Goal: Task Accomplishment & Management: Manage account settings

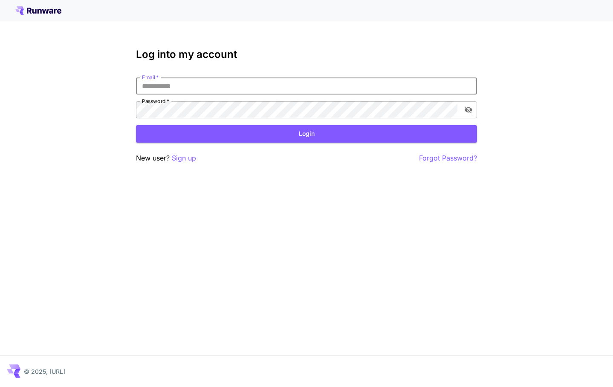
click at [245, 83] on input "Email   *" at bounding box center [306, 86] width 341 height 17
type input "**********"
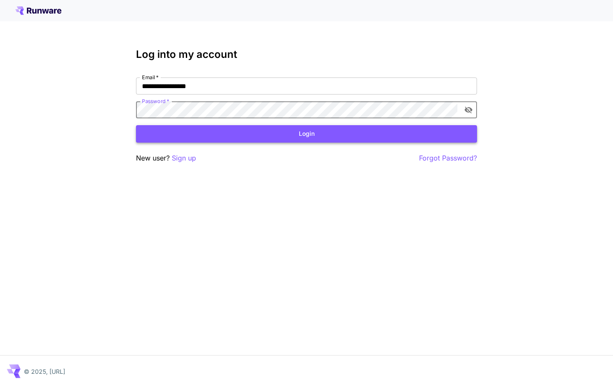
click at [277, 136] on button "Login" at bounding box center [306, 133] width 341 height 17
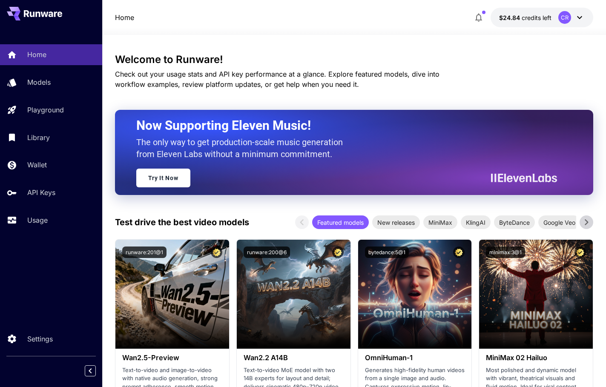
click at [586, 225] on icon at bounding box center [587, 222] width 3 height 6
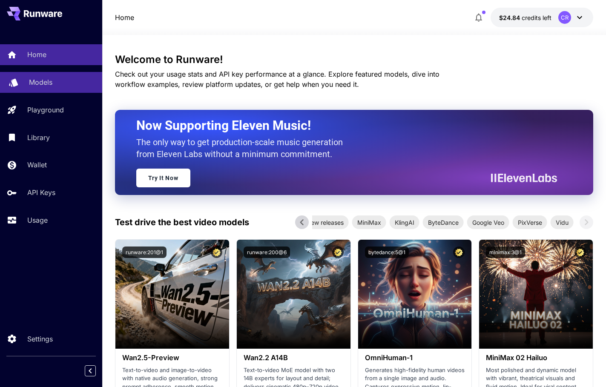
click at [36, 82] on p "Models" at bounding box center [40, 82] width 23 height 10
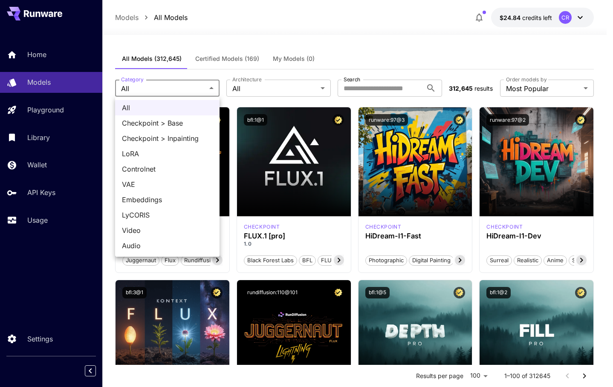
click at [156, 153] on span "LoRA" at bounding box center [167, 154] width 91 height 10
type input "****"
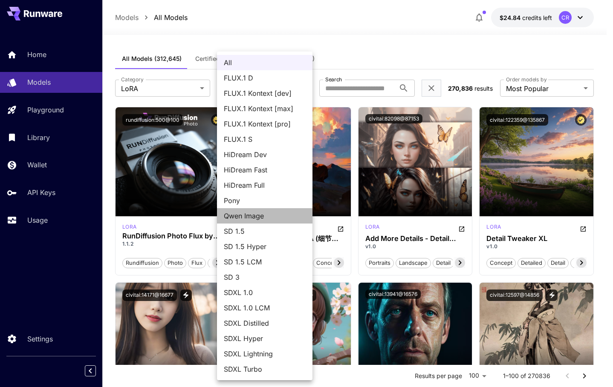
click at [247, 213] on span "Qwen Image" at bounding box center [265, 216] width 82 height 10
type input "**********"
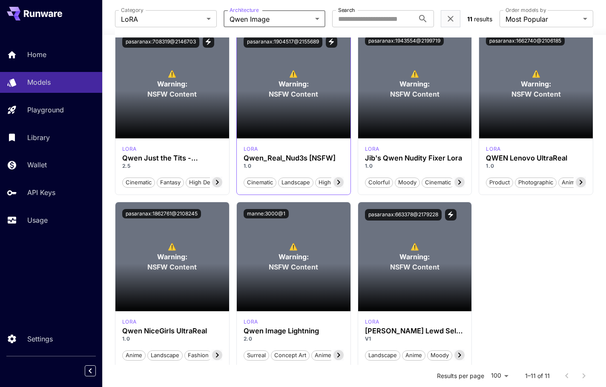
scroll to position [256, 0]
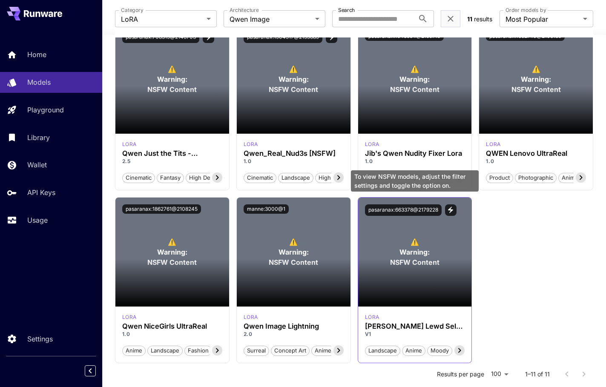
drag, startPoint x: 367, startPoint y: 211, endPoint x: 381, endPoint y: 231, distance: 24.5
click at [381, 231] on main "⚠️ Warning: NSFW Content pasaranax:663378@2179228" at bounding box center [415, 252] width 114 height 109
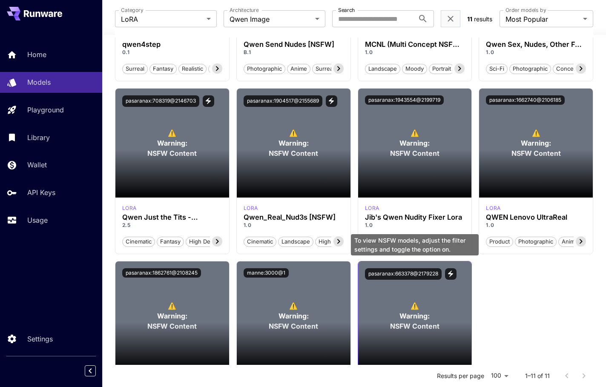
scroll to position [0, 0]
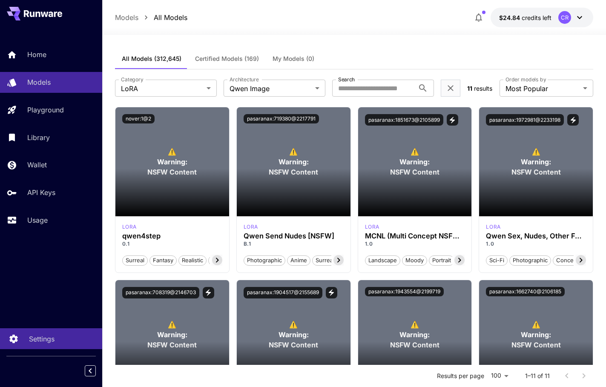
click at [29, 332] on link "Settings" at bounding box center [51, 339] width 102 height 21
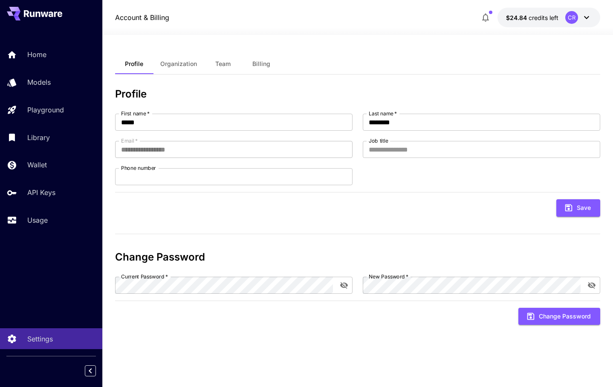
click at [189, 66] on span "Organization" at bounding box center [178, 64] width 37 height 8
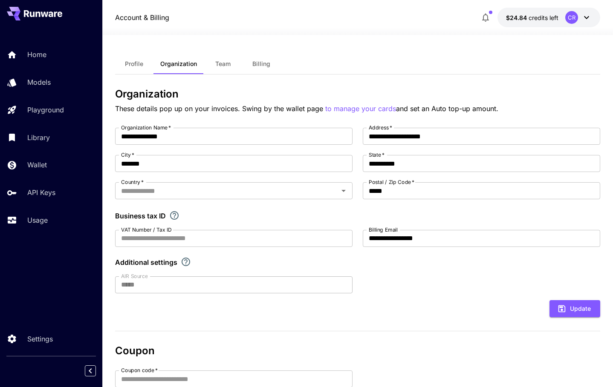
type input "**********"
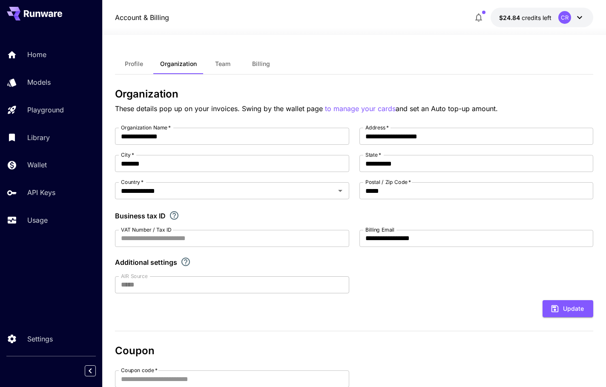
click at [231, 69] on button "Team" at bounding box center [223, 64] width 38 height 20
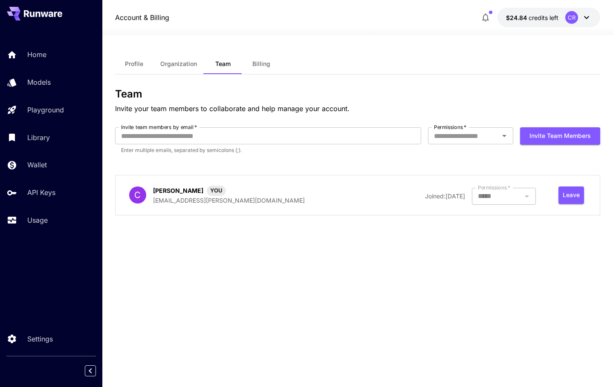
click at [258, 63] on span "Billing" at bounding box center [261, 64] width 18 height 8
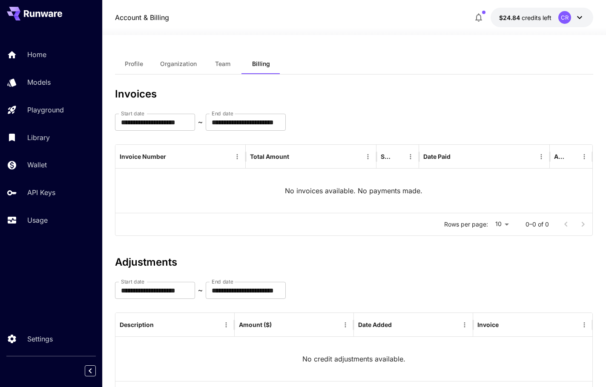
click at [144, 64] on button "Profile" at bounding box center [134, 64] width 38 height 20
click at [37, 85] on p "Models" at bounding box center [40, 82] width 23 height 10
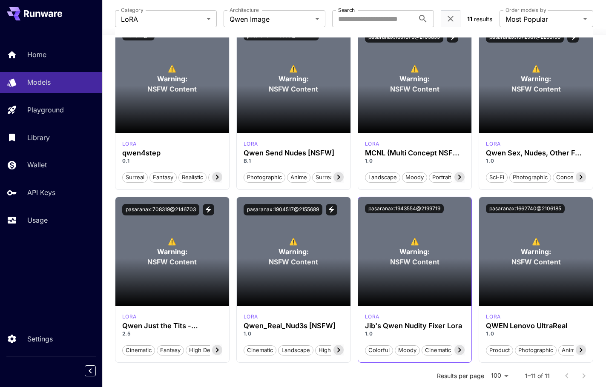
scroll to position [292, 0]
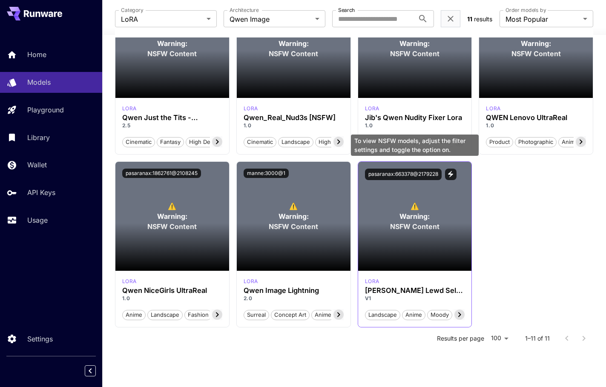
click at [425, 212] on span "Warning:" at bounding box center [415, 216] width 30 height 10
click at [459, 318] on icon at bounding box center [460, 315] width 10 height 10
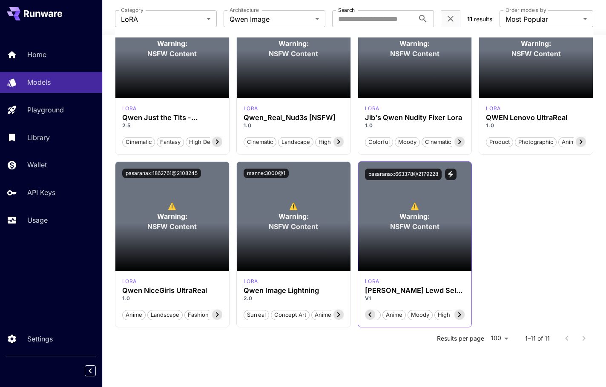
scroll to position [0, 37]
click at [371, 315] on icon at bounding box center [370, 315] width 10 height 10
click at [371, 315] on span "Landscape" at bounding box center [383, 315] width 35 height 9
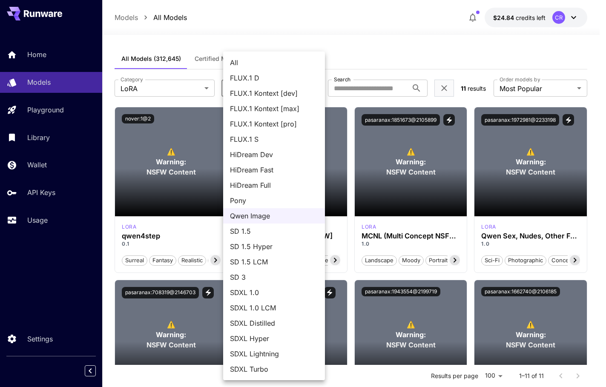
click at [306, 88] on body "**********" at bounding box center [303, 333] width 606 height 667
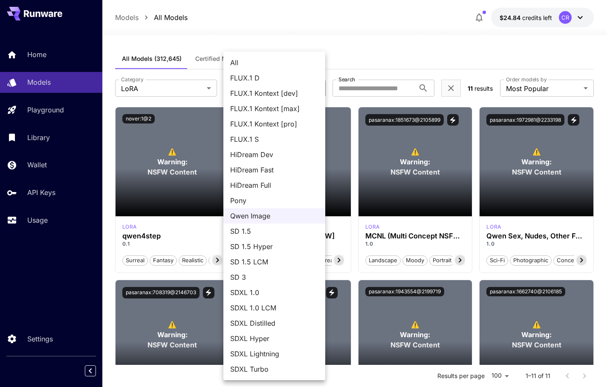
click at [176, 87] on div at bounding box center [306, 193] width 613 height 387
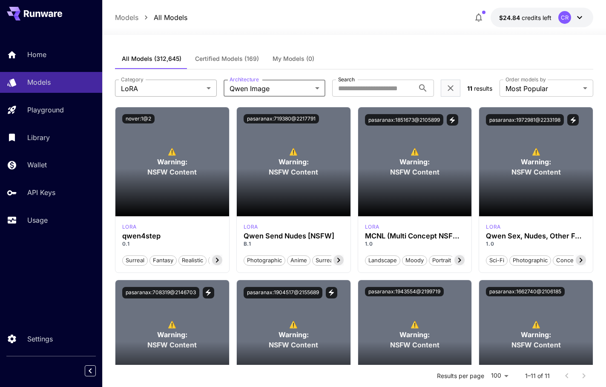
click at [206, 91] on body "**********" at bounding box center [303, 333] width 606 height 667
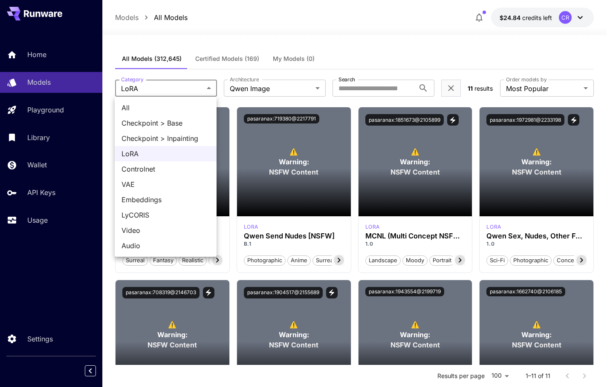
click at [332, 75] on div at bounding box center [306, 193] width 613 height 387
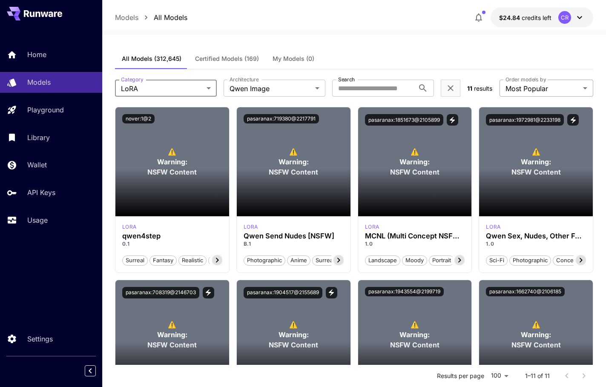
click at [554, 90] on body "**********" at bounding box center [303, 333] width 606 height 667
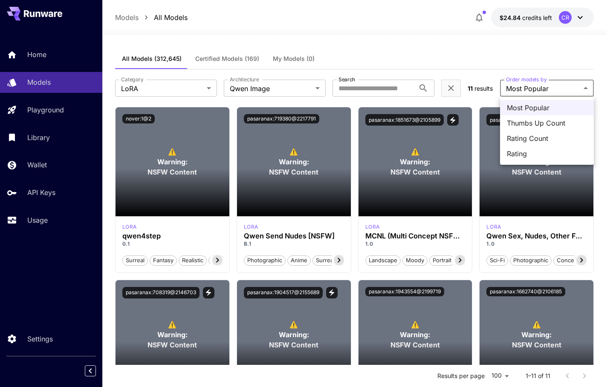
click at [489, 64] on div at bounding box center [306, 193] width 613 height 387
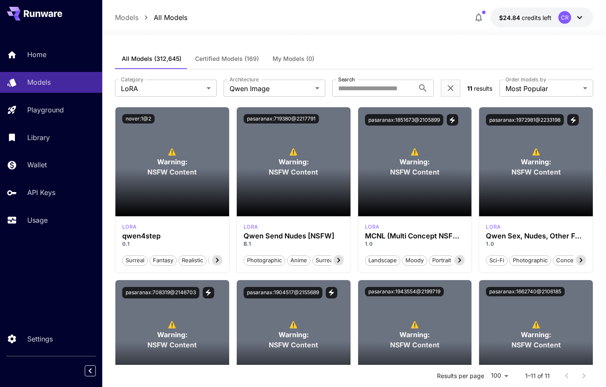
click at [580, 17] on icon at bounding box center [580, 17] width 10 height 10
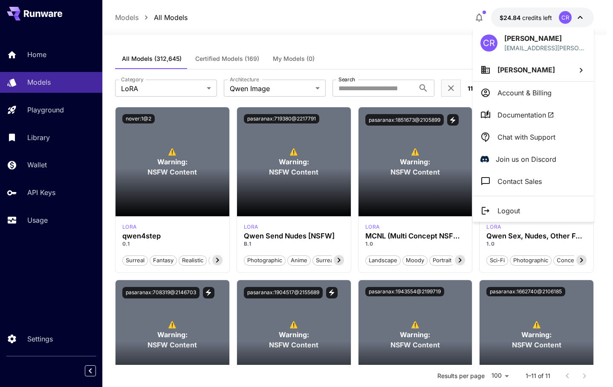
click at [580, 71] on icon at bounding box center [581, 70] width 10 height 10
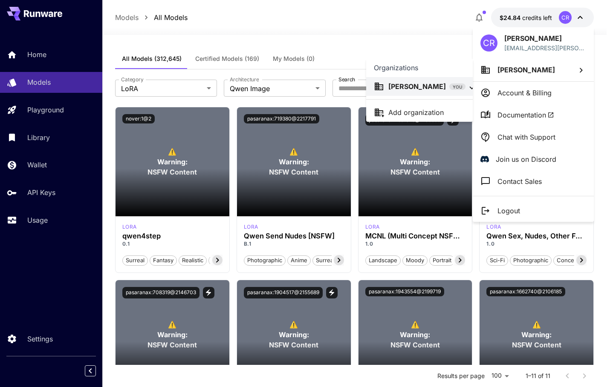
click at [417, 53] on div at bounding box center [306, 193] width 613 height 387
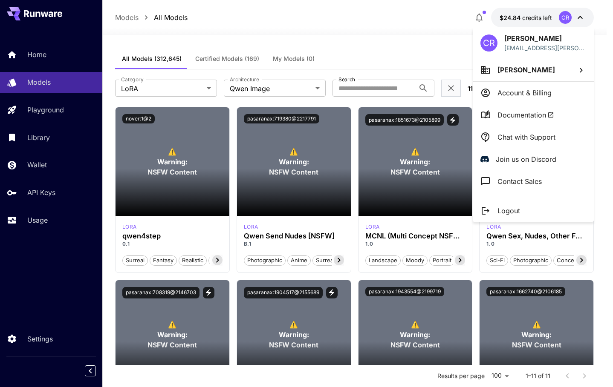
click at [507, 378] on div at bounding box center [306, 193] width 613 height 387
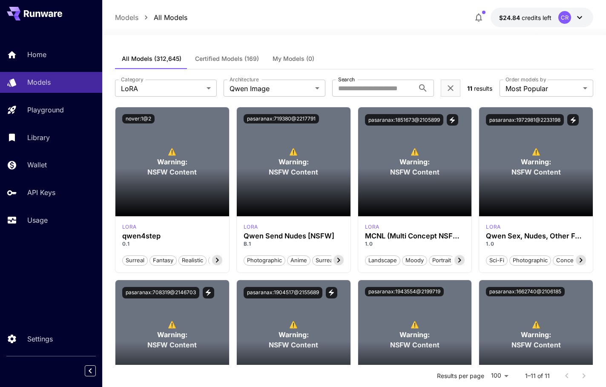
click at [507, 378] on body "**********" at bounding box center [303, 333] width 606 height 667
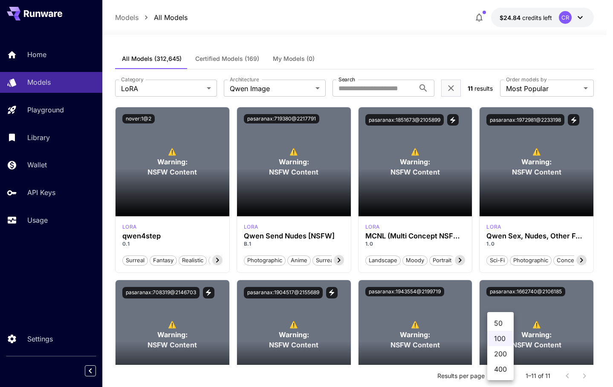
click at [507, 378] on ul "50 100 200 400" at bounding box center [500, 346] width 26 height 68
click at [554, 377] on div at bounding box center [306, 193] width 613 height 387
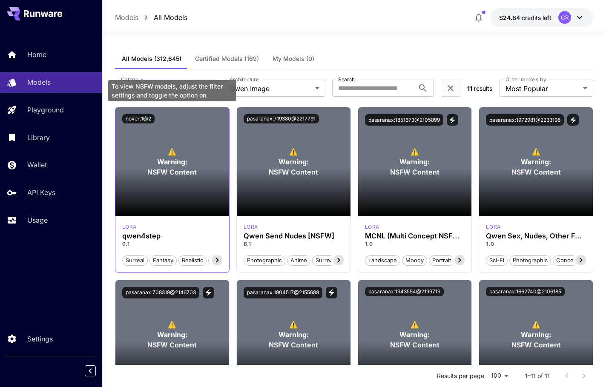
click at [148, 168] on span "NSFW Content" at bounding box center [171, 172] width 49 height 10
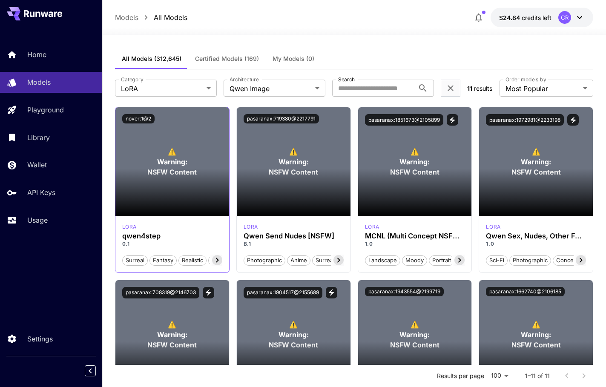
click at [164, 175] on section at bounding box center [172, 193] width 114 height 48
click at [31, 338] on p "Settings" at bounding box center [42, 339] width 26 height 10
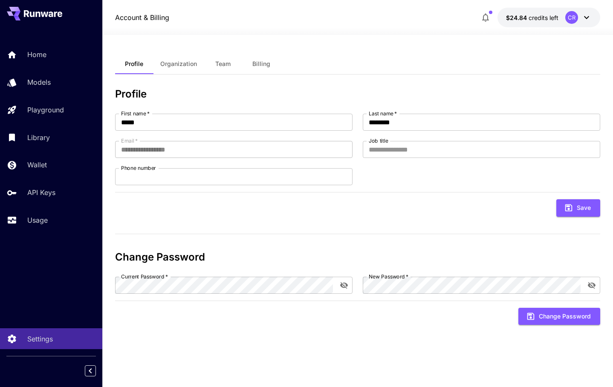
click at [183, 66] on span "Organization" at bounding box center [178, 64] width 37 height 8
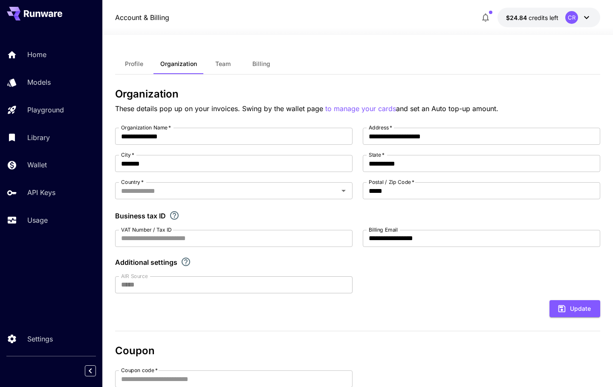
type input "**********"
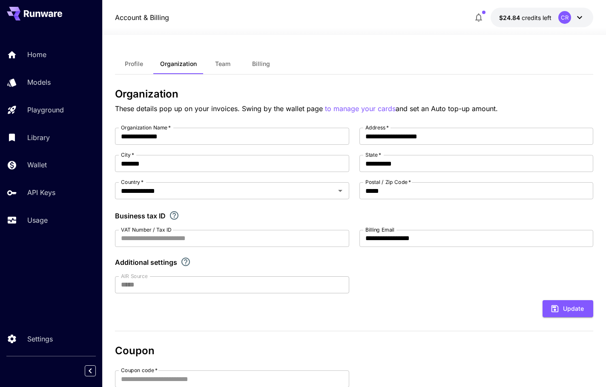
click at [224, 64] on span "Team" at bounding box center [222, 64] width 15 height 8
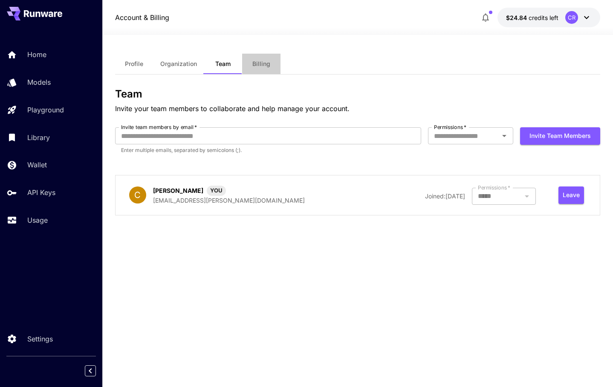
click at [265, 62] on span "Billing" at bounding box center [261, 64] width 18 height 8
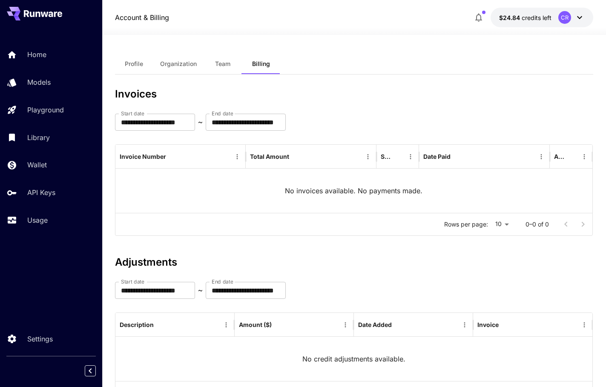
click at [565, 18] on div "CR" at bounding box center [565, 17] width 13 height 13
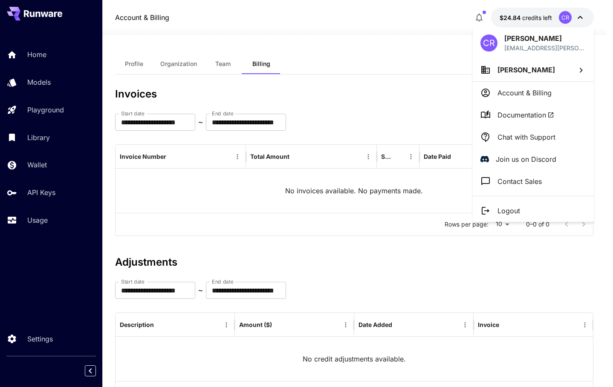
click at [535, 71] on span "[PERSON_NAME]" at bounding box center [526, 70] width 58 height 9
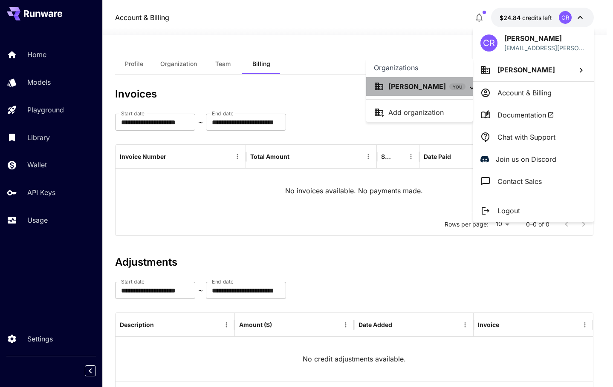
click at [414, 85] on p "[PERSON_NAME]" at bounding box center [417, 86] width 58 height 10
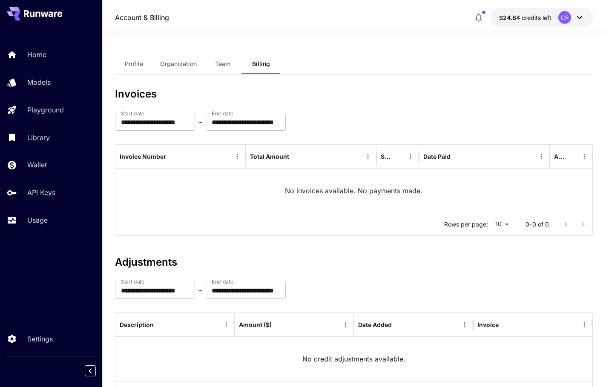
click at [579, 18] on icon at bounding box center [580, 17] width 10 height 10
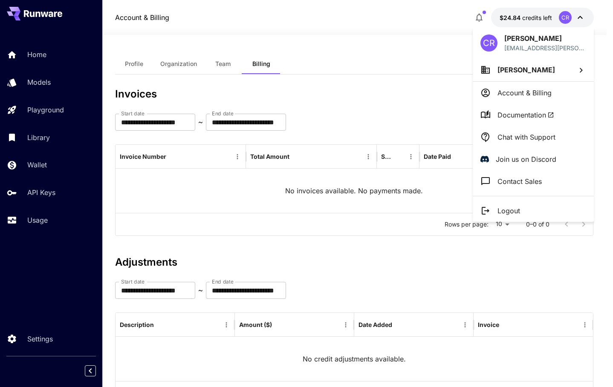
click at [480, 19] on div at bounding box center [306, 193] width 613 height 387
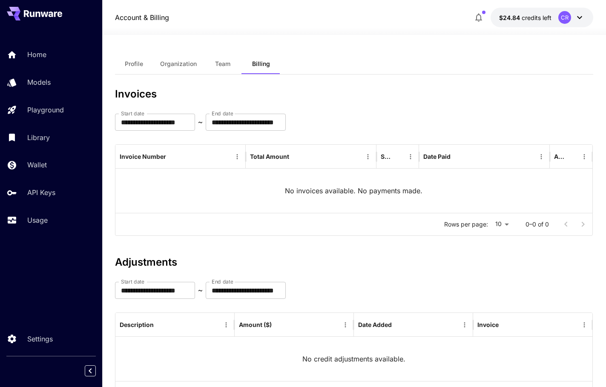
click at [479, 17] on icon "button" at bounding box center [479, 17] width 10 height 10
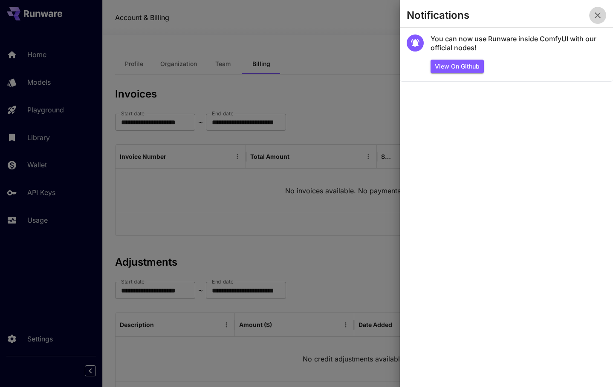
click at [596, 12] on icon "button" at bounding box center [597, 15] width 10 height 10
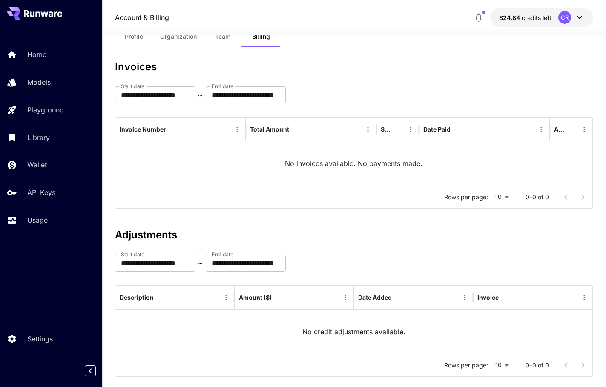
scroll to position [43, 0]
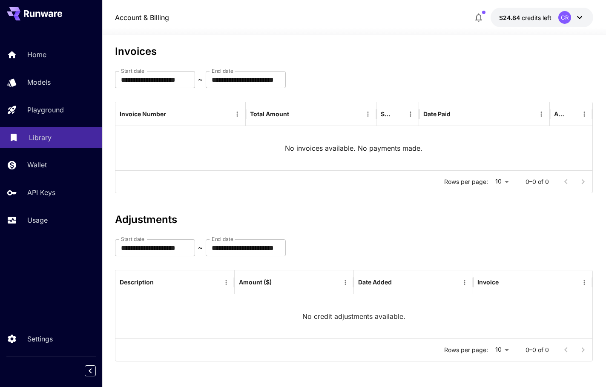
click at [24, 134] on link "Library" at bounding box center [51, 137] width 102 height 21
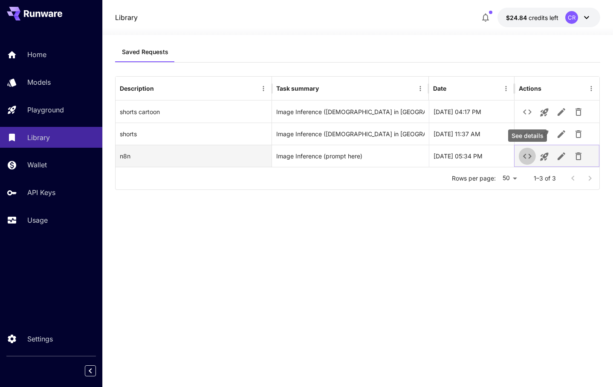
click at [525, 155] on icon "See details" at bounding box center [527, 156] width 9 height 5
